Goal: Information Seeking & Learning: Learn about a topic

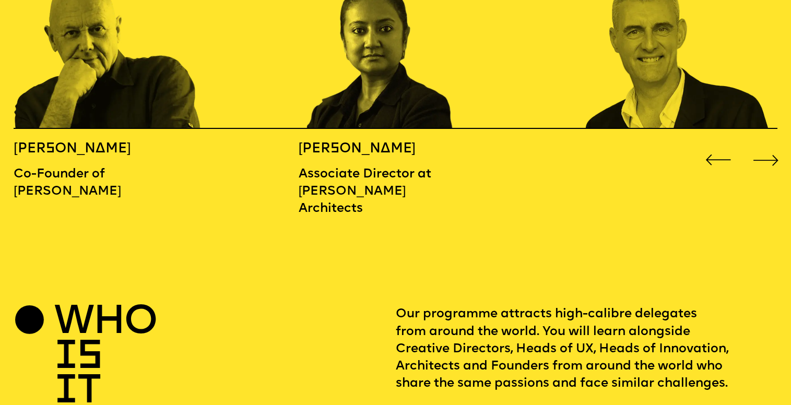
scroll to position [1244, 0]
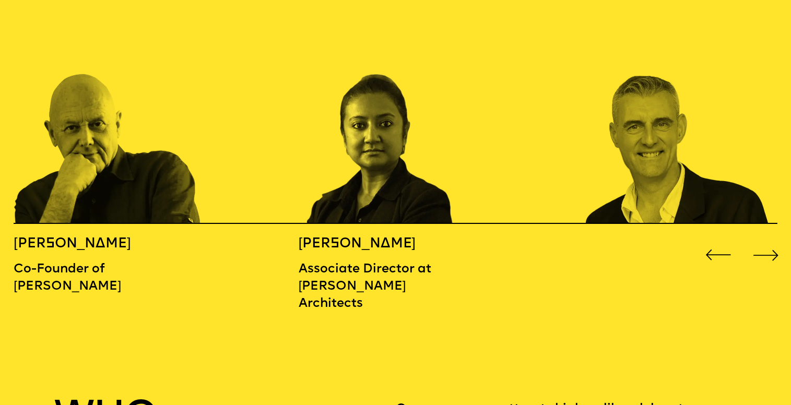
click at [769, 240] on div "Next slide" at bounding box center [767, 256] width 32 height 32
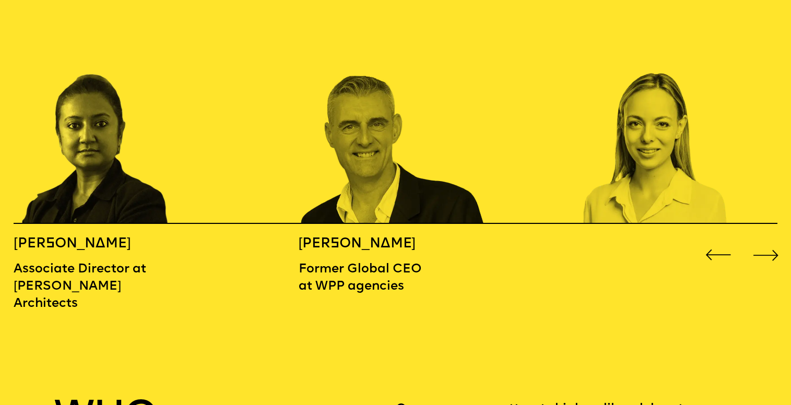
click at [769, 240] on div "Next slide" at bounding box center [767, 256] width 32 height 32
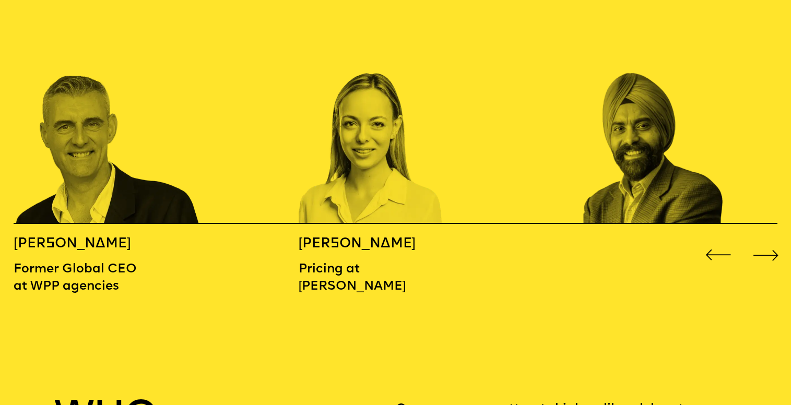
click at [769, 240] on div "Next slide" at bounding box center [767, 256] width 32 height 32
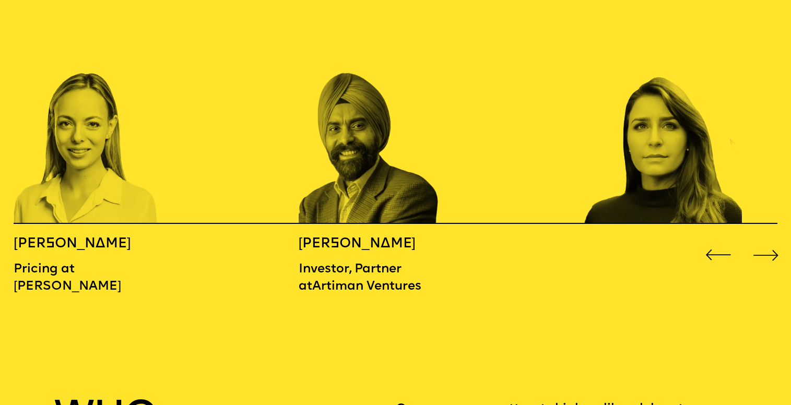
click at [769, 240] on div "Next slide" at bounding box center [767, 256] width 32 height 32
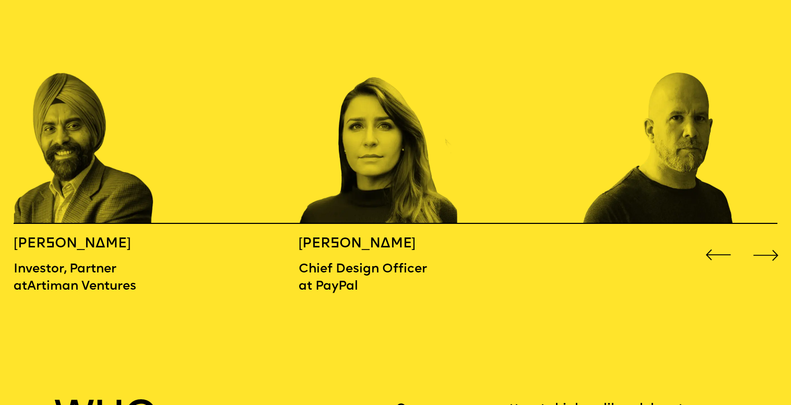
click at [769, 240] on div "Next slide" at bounding box center [767, 256] width 32 height 32
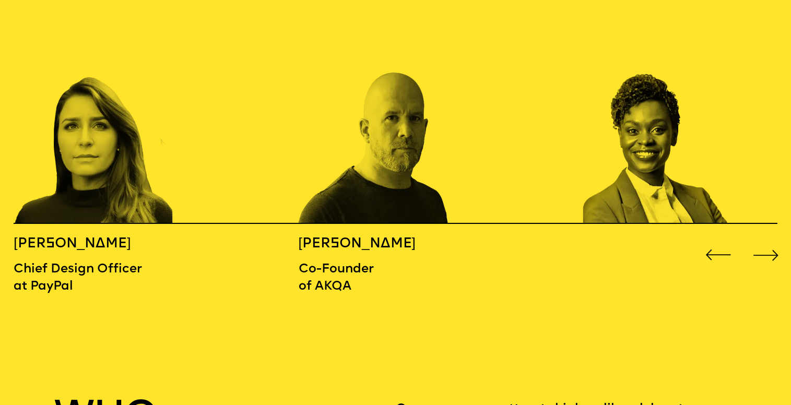
click at [366, 236] on h5 "[PERSON_NAME]" at bounding box center [370, 244] width 143 height 17
click at [410, 114] on img "7 / 16" at bounding box center [394, 112] width 190 height 221
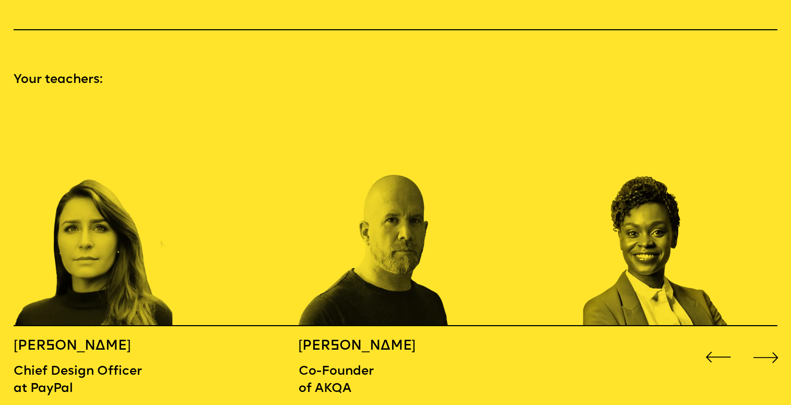
scroll to position [1159, 0]
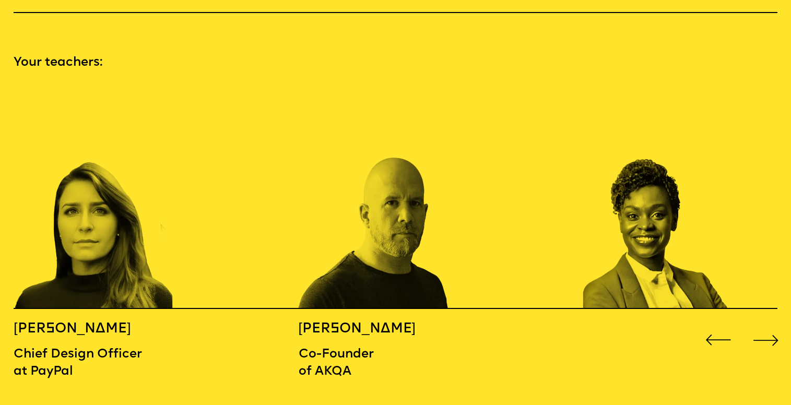
click at [769, 325] on div "Next slide" at bounding box center [767, 341] width 32 height 32
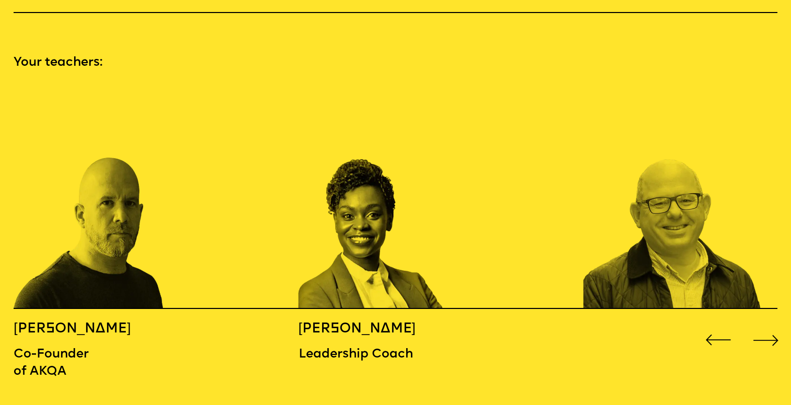
click at [769, 325] on div "Next slide" at bounding box center [767, 341] width 32 height 32
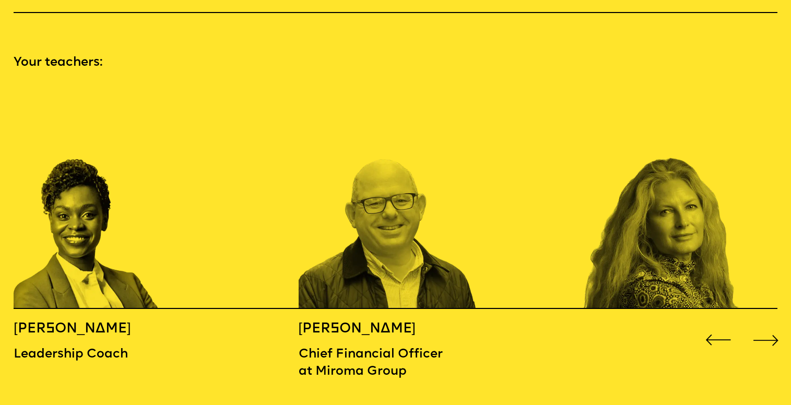
click at [769, 325] on div "Next slide" at bounding box center [767, 341] width 32 height 32
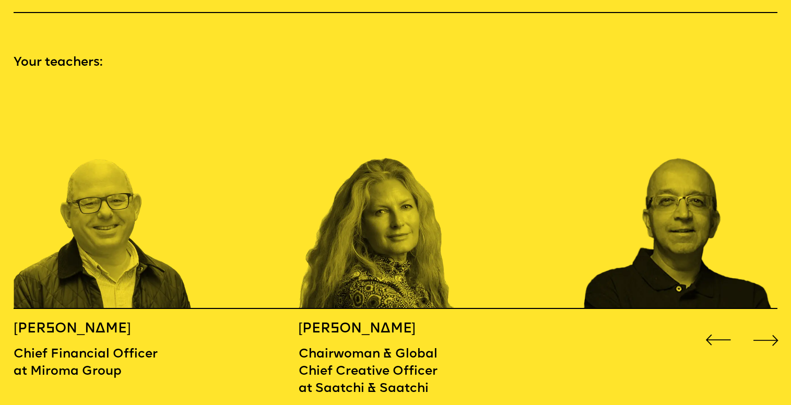
click at [769, 325] on div "Next slide" at bounding box center [767, 341] width 32 height 32
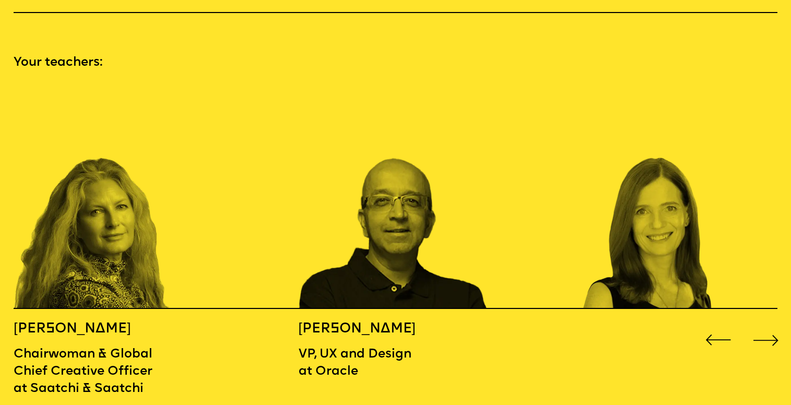
click at [769, 325] on div "Next slide" at bounding box center [767, 341] width 32 height 32
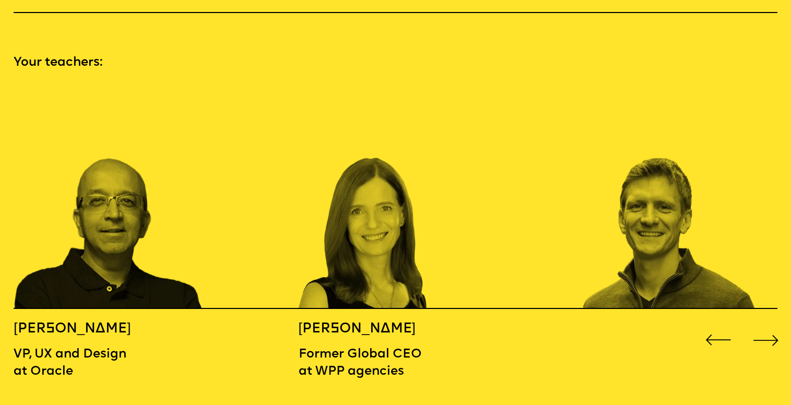
click at [769, 325] on div "Next slide" at bounding box center [767, 341] width 32 height 32
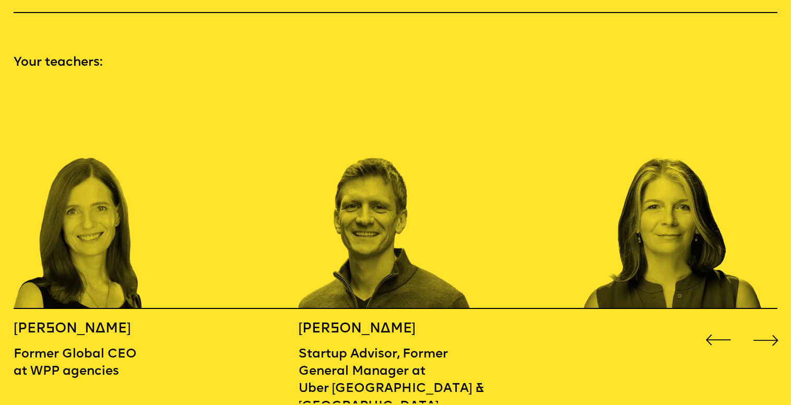
click at [769, 325] on div "Next slide" at bounding box center [767, 341] width 32 height 32
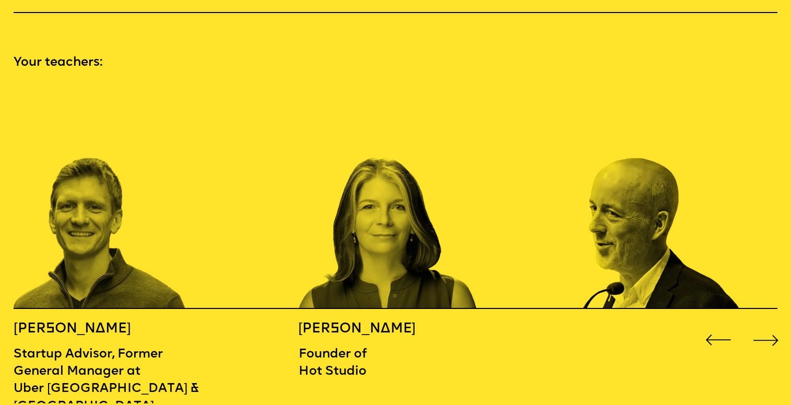
click at [769, 325] on div "Next slide" at bounding box center [767, 341] width 32 height 32
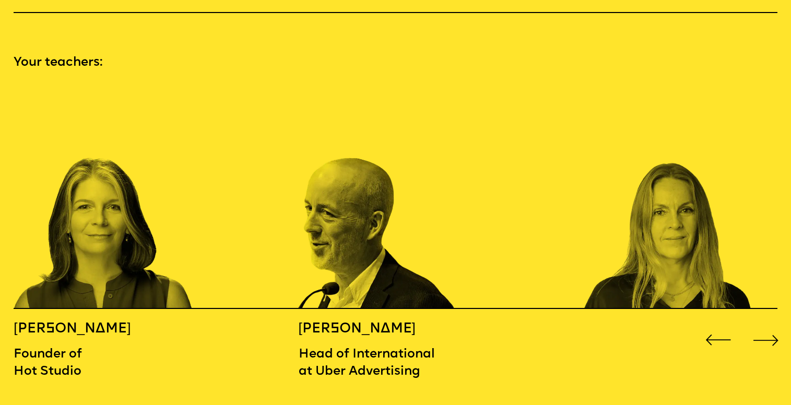
click at [769, 325] on div "Next slide" at bounding box center [767, 341] width 32 height 32
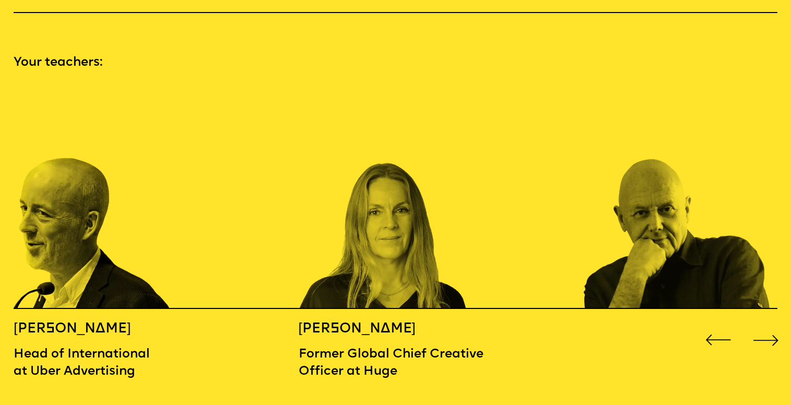
click at [769, 325] on div "Next slide" at bounding box center [767, 341] width 32 height 32
